Goal: Transaction & Acquisition: Purchase product/service

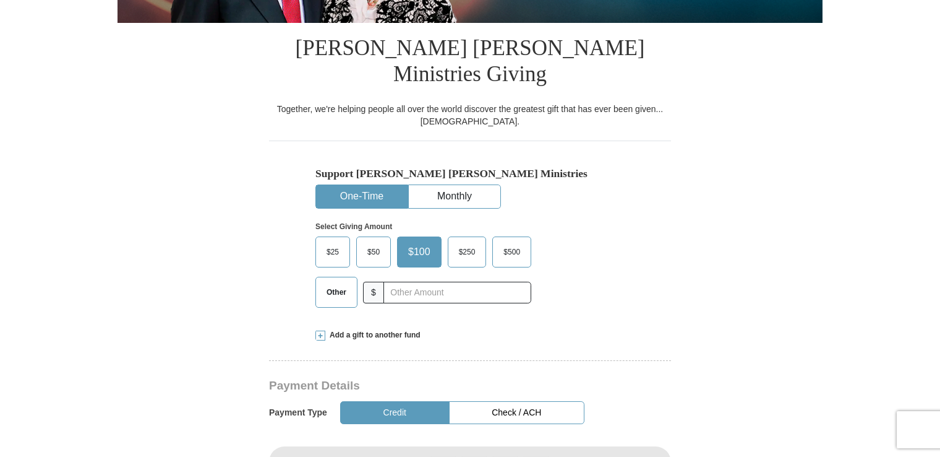
scroll to position [309, 0]
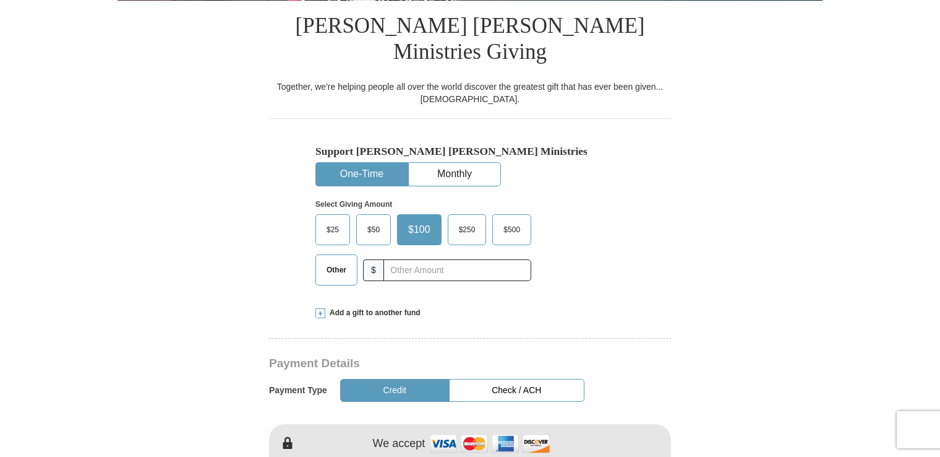
click at [335, 220] on span "$25" at bounding box center [332, 229] width 25 height 19
click at [0, 0] on input "$25" at bounding box center [0, 0] width 0 height 0
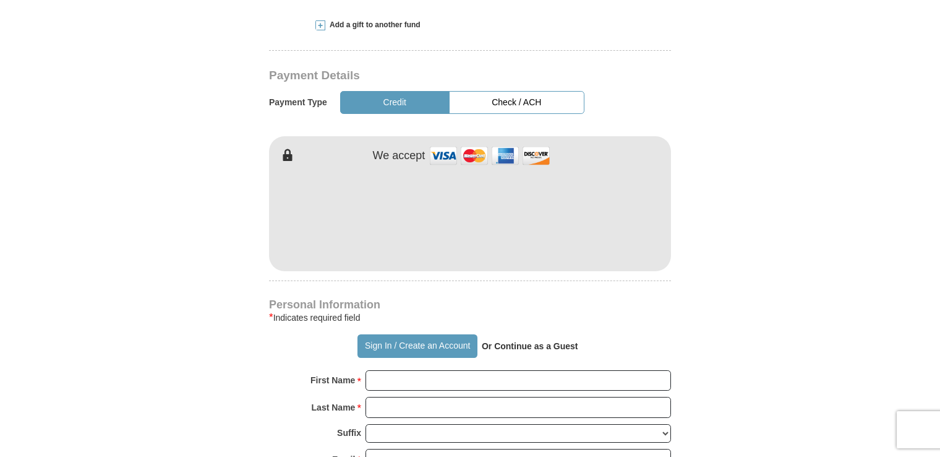
scroll to position [619, 0]
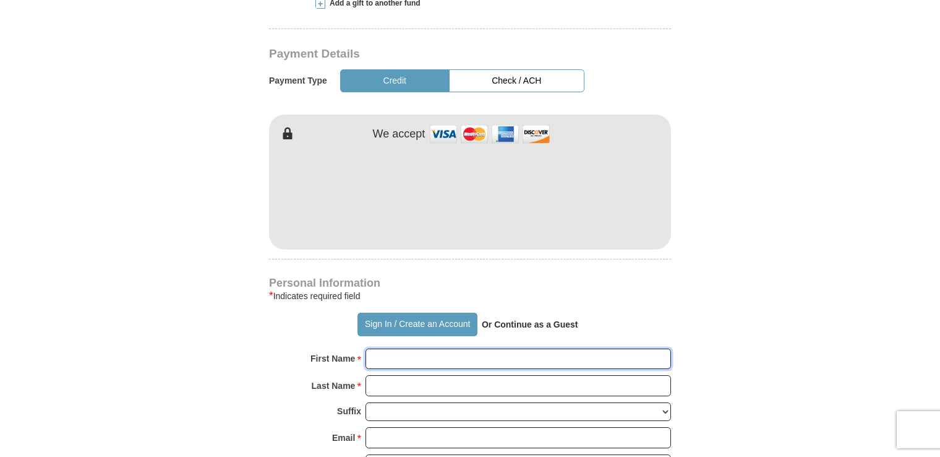
click at [408, 348] on input "First Name *" at bounding box center [519, 358] width 306 height 21
type input "[PERSON_NAME]"
type input "25"
type input "[PERSON_NAME]"
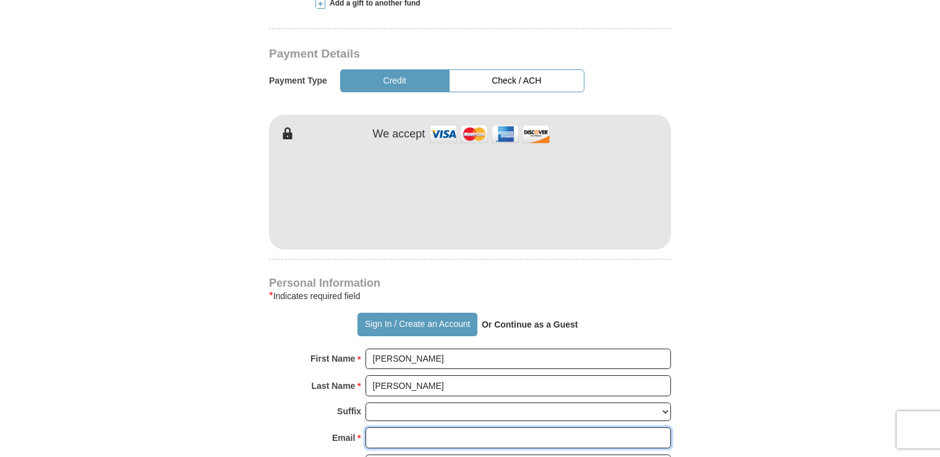
type input "[EMAIL_ADDRESS][DOMAIN_NAME]"
type input "[STREET_ADDRESS][PERSON_NAME]"
type input "[GEOGRAPHIC_DATA]"
select select "SD"
type input "02124"
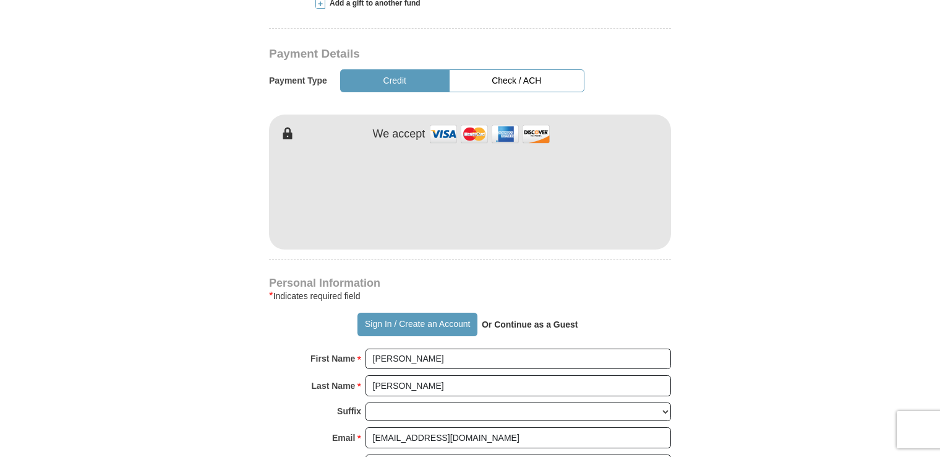
type input "[PHONE_NUMBER]"
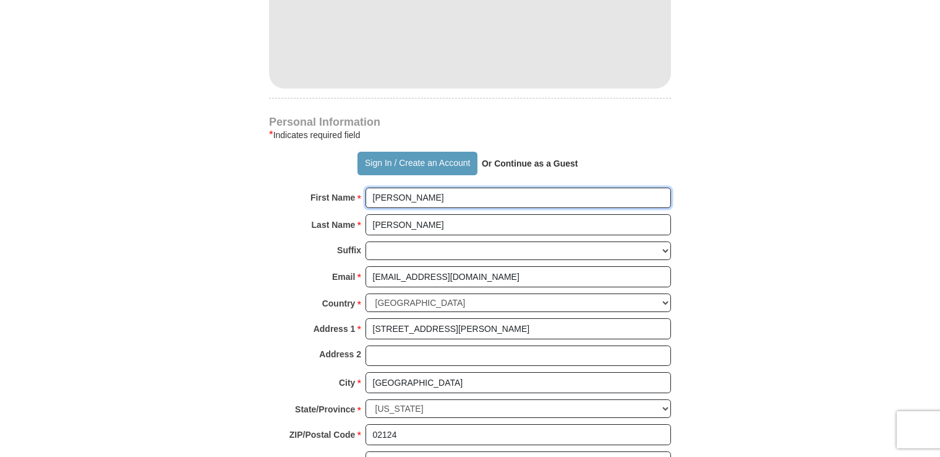
scroll to position [804, 0]
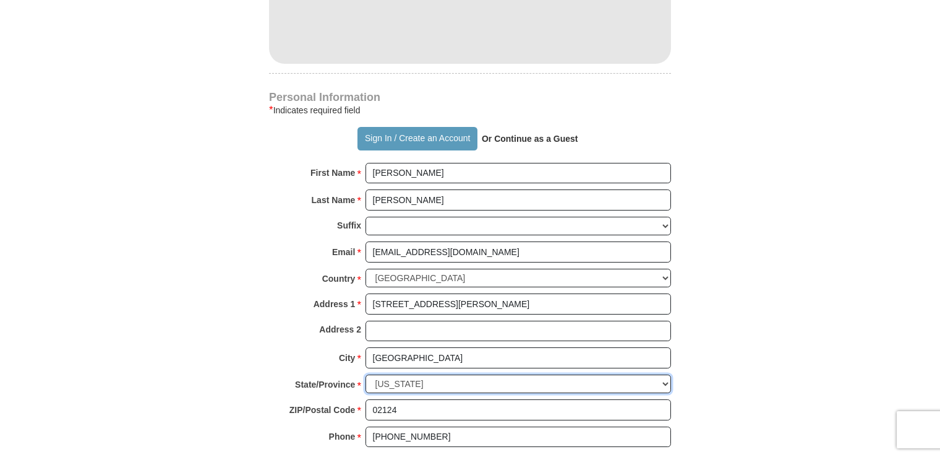
click at [663, 374] on select "Choose [US_STATE] [US_STATE] [US_STATE] [US_STATE] [US_STATE] Armed Forces Amer…" at bounding box center [519, 383] width 306 height 19
select select "MA"
click at [366, 374] on select "Choose [US_STATE] [US_STATE] [US_STATE] [US_STATE] [US_STATE] Armed Forces Amer…" at bounding box center [519, 383] width 306 height 19
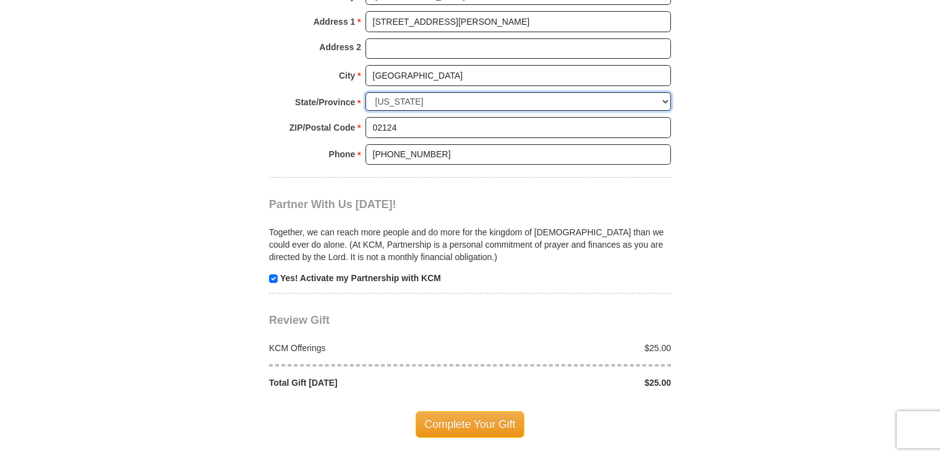
scroll to position [1114, 0]
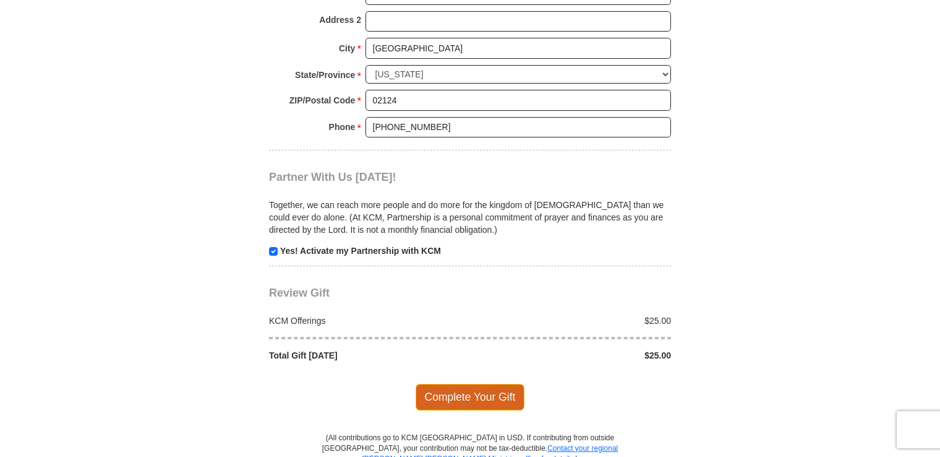
click at [457, 384] on span "Complete Your Gift" at bounding box center [471, 397] width 110 height 26
